Goal: Task Accomplishment & Management: Use online tool/utility

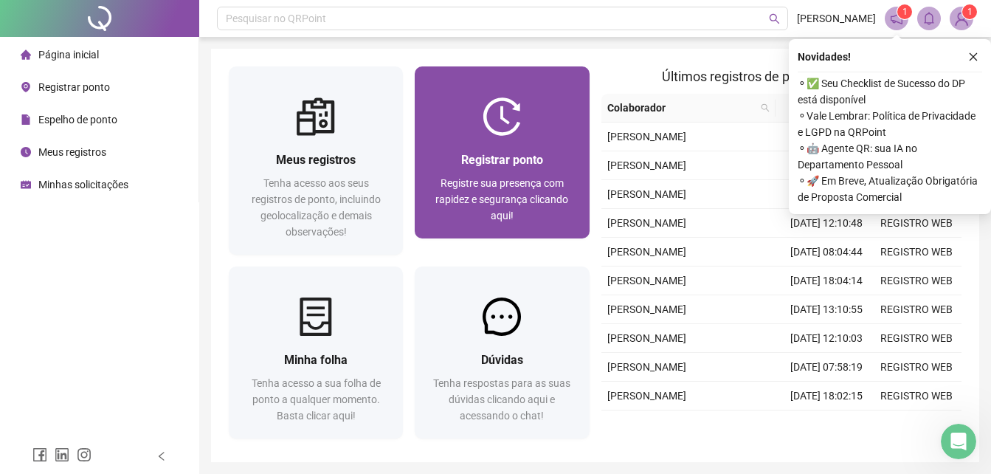
click at [495, 207] on div "Registre sua presença com rapidez e segurança clicando aqui!" at bounding box center [501, 199] width 139 height 49
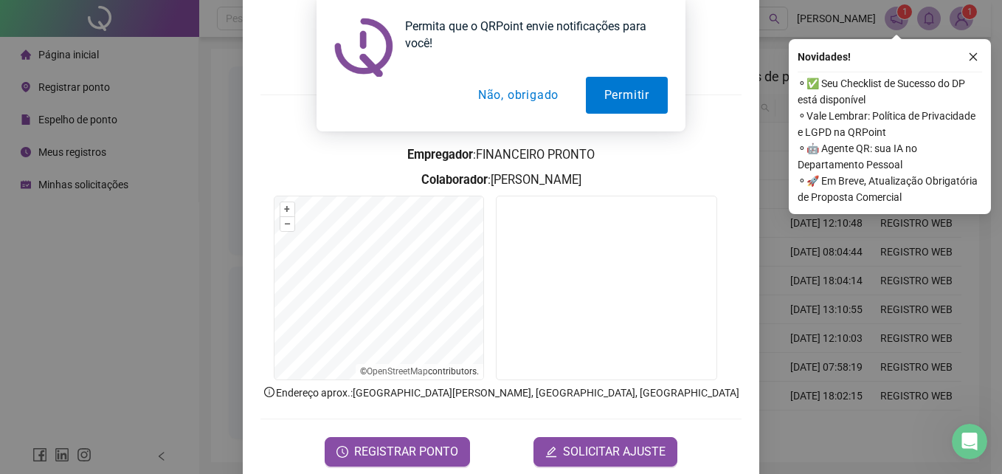
scroll to position [70, 0]
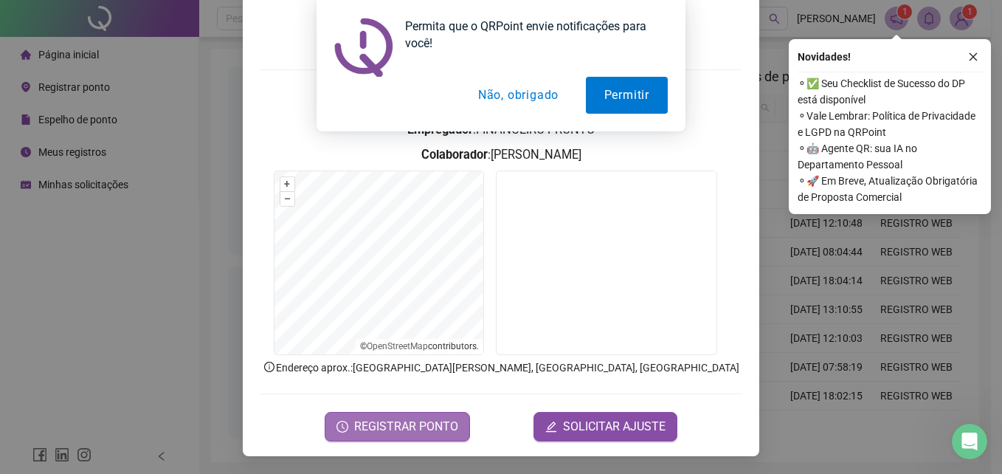
click at [405, 426] on span "REGISTRAR PONTO" at bounding box center [406, 427] width 104 height 18
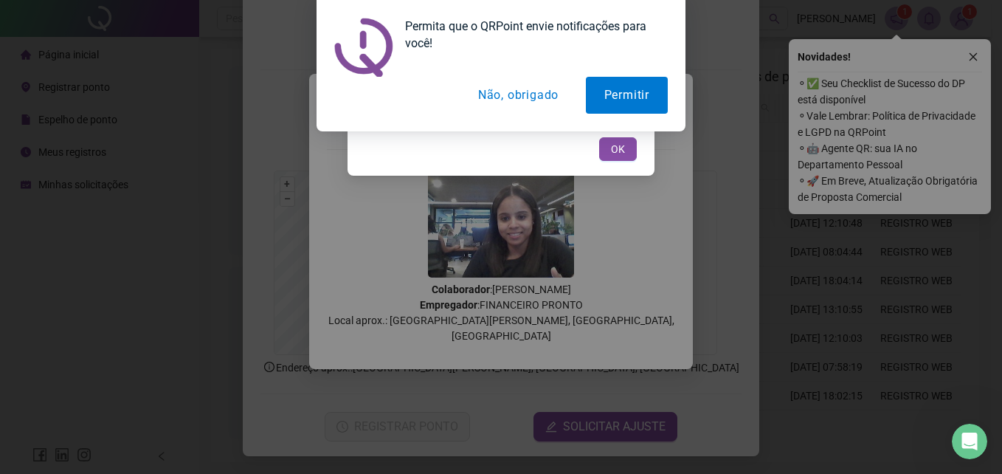
click at [617, 174] on div "Tudo certo! Registro de ponto web efetuado com sucesso. OK" at bounding box center [500, 125] width 307 height 102
click at [619, 157] on button "OK" at bounding box center [618, 149] width 38 height 24
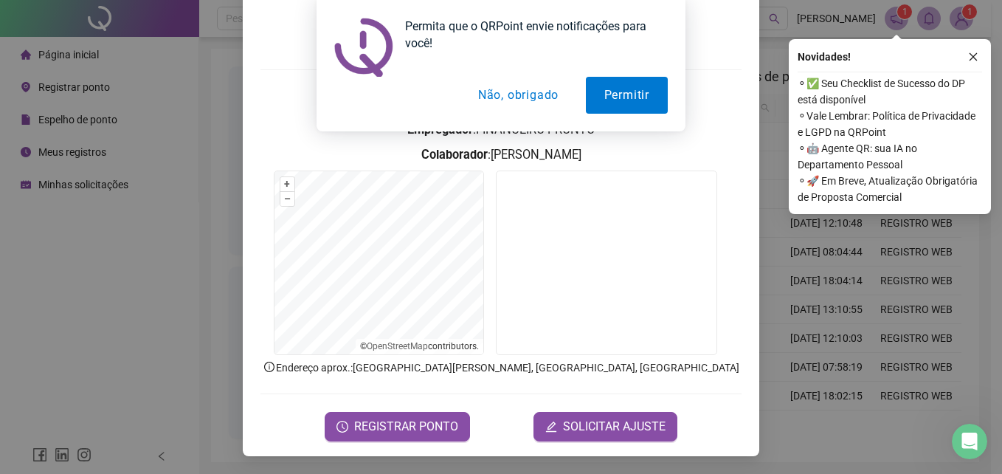
click at [752, 75] on div "Permita que o QRPoint envie notificações para você! Permitir Não, obrigado" at bounding box center [501, 65] width 1002 height 131
click at [752, 64] on div "Permita que o QRPoint envie notificações para você! Permitir Não, obrigado" at bounding box center [501, 65] width 1002 height 131
click at [955, 16] on div "Permita que o QRPoint envie notificações para você! Permitir Não, obrigado" at bounding box center [501, 65] width 1002 height 131
click at [789, 106] on div "Permita que o QRPoint envie notificações para você! Permitir Não, obrigado" at bounding box center [501, 65] width 1002 height 131
click at [758, 107] on div "Permita que o QRPoint envie notificações para você! Permitir Não, obrigado" at bounding box center [501, 65] width 1002 height 131
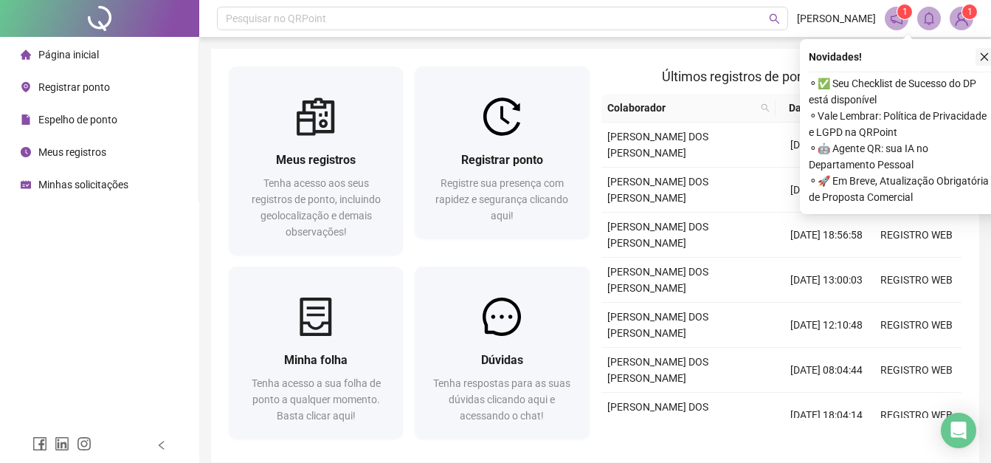
click at [986, 52] on icon "close" at bounding box center [984, 57] width 10 height 10
